Goal: Check status: Check status

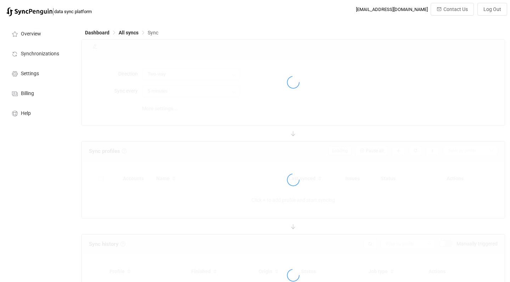
type input "10 minutes"
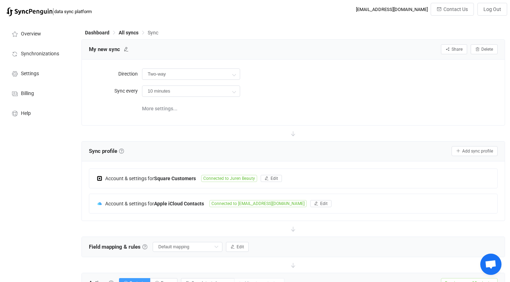
click at [289, 102] on div "More settings..." at bounding box center [320, 108] width 356 height 15
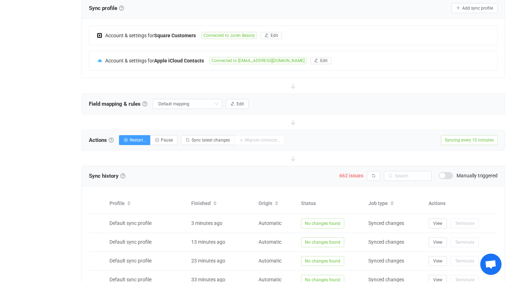
scroll to position [170, 0]
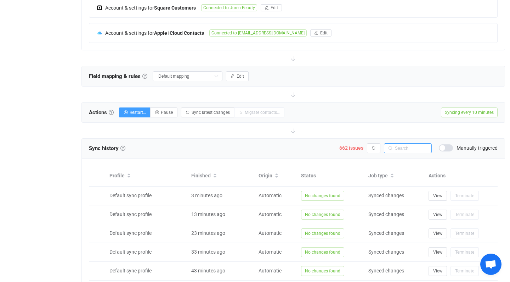
click at [401, 148] on input "text" at bounding box center [408, 148] width 48 height 10
type input "millie"
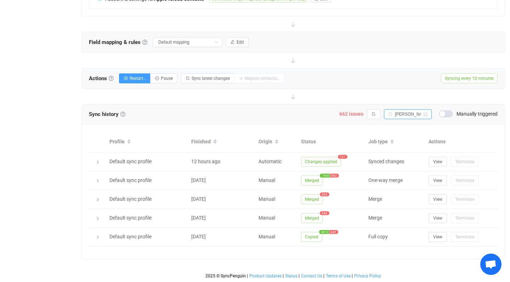
scroll to position [204, 0]
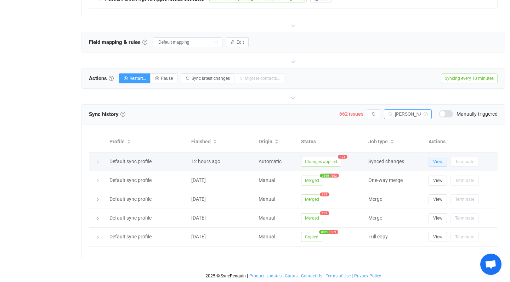
click at [435, 159] on span "View" at bounding box center [437, 161] width 9 height 5
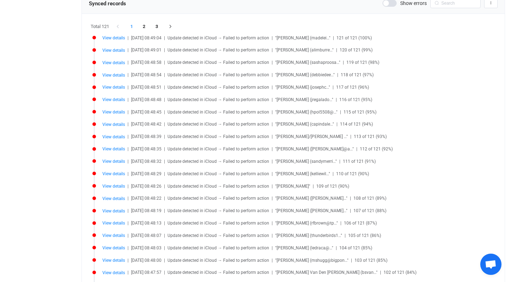
scroll to position [170, 0]
click at [108, 74] on span "View details" at bounding box center [113, 75] width 23 height 5
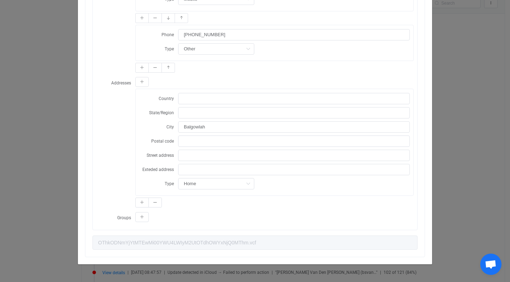
scroll to position [172, 0]
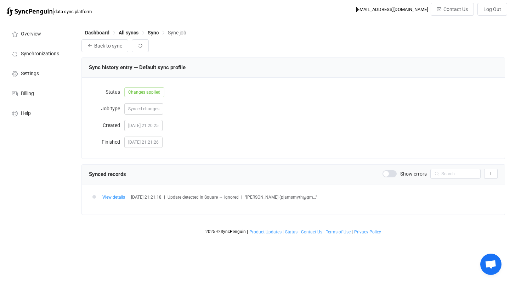
scroll to position [440, 0]
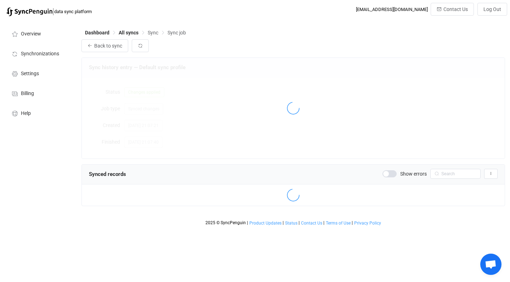
scroll to position [440, 0]
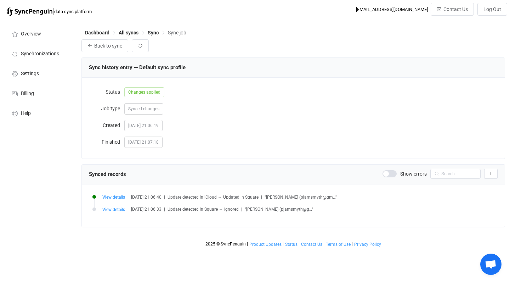
scroll to position [440, 0]
click at [118, 212] on li "View details | 2025-09-16 21:06:33 | Update detected in Square → Ignored | "Ama…" at bounding box center [294, 213] width 405 height 12
click at [116, 209] on span "View details" at bounding box center [113, 209] width 23 height 5
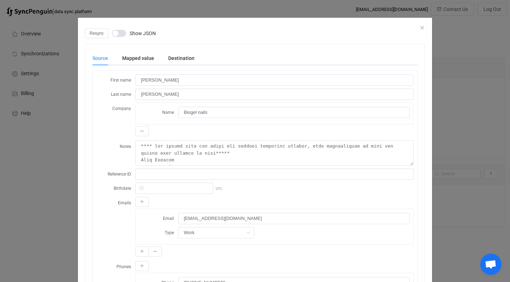
scroll to position [0, 0]
click at [422, 31] on div "Resync Show JSON" at bounding box center [255, 33] width 340 height 10
click at [422, 28] on icon "Close" at bounding box center [423, 28] width 6 height 6
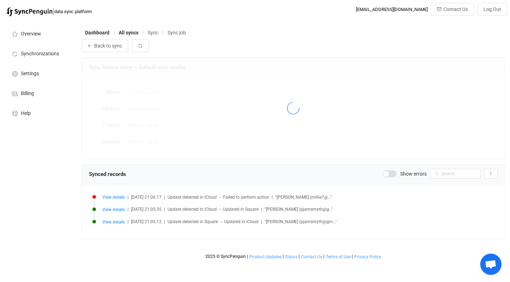
scroll to position [440, 0]
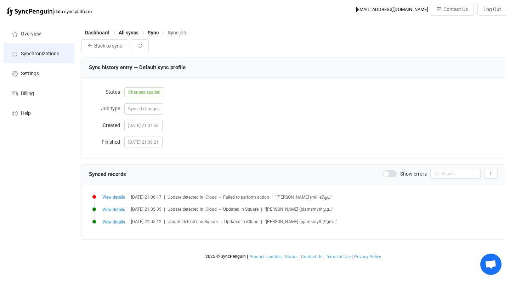
click at [30, 54] on span "Synchronizations" at bounding box center [40, 54] width 38 height 6
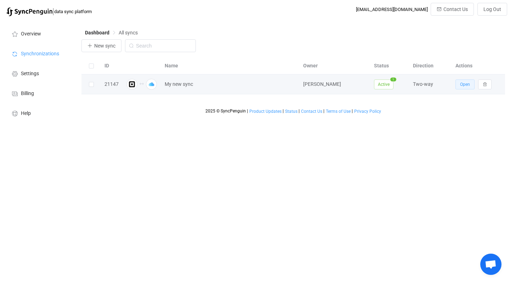
click at [469, 85] on span "Open" at bounding box center [465, 84] width 10 height 5
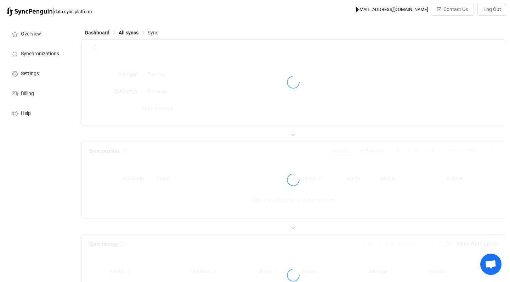
type input "10 minutes"
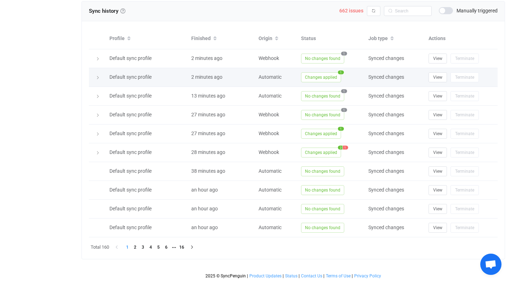
scroll to position [308, 0]
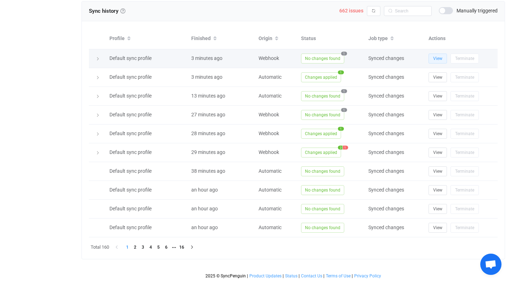
click at [433, 57] on span "View" at bounding box center [437, 58] width 9 height 5
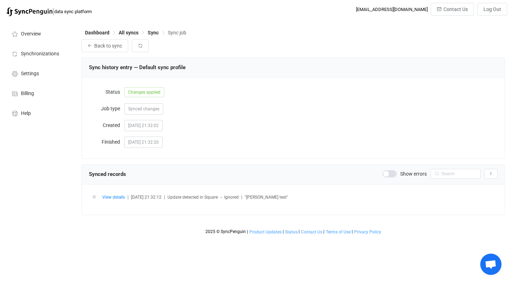
scroll to position [440, 0]
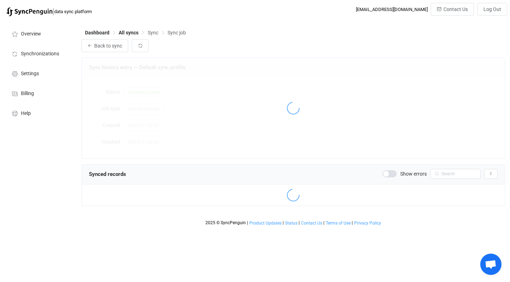
scroll to position [440, 0]
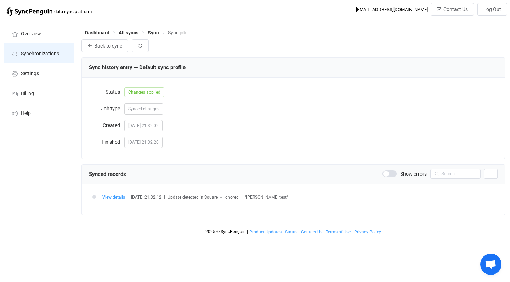
click at [30, 56] on span "Synchronizations" at bounding box center [40, 54] width 38 height 6
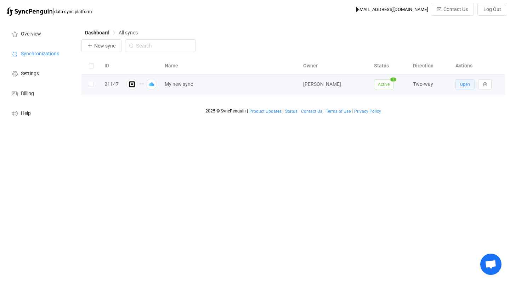
click at [462, 84] on span "Open" at bounding box center [465, 84] width 10 height 5
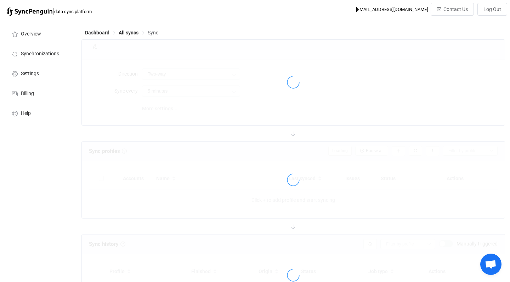
type input "10 minutes"
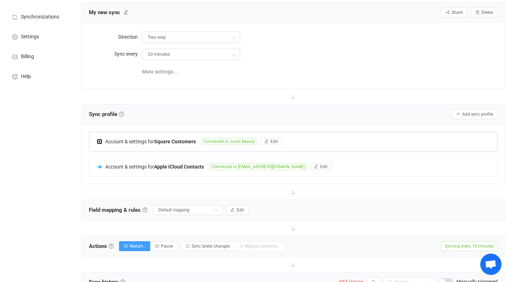
scroll to position [197, 0]
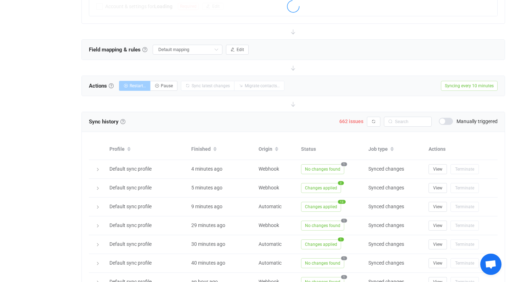
scroll to position [440, 0]
